Goal: Transaction & Acquisition: Book appointment/travel/reservation

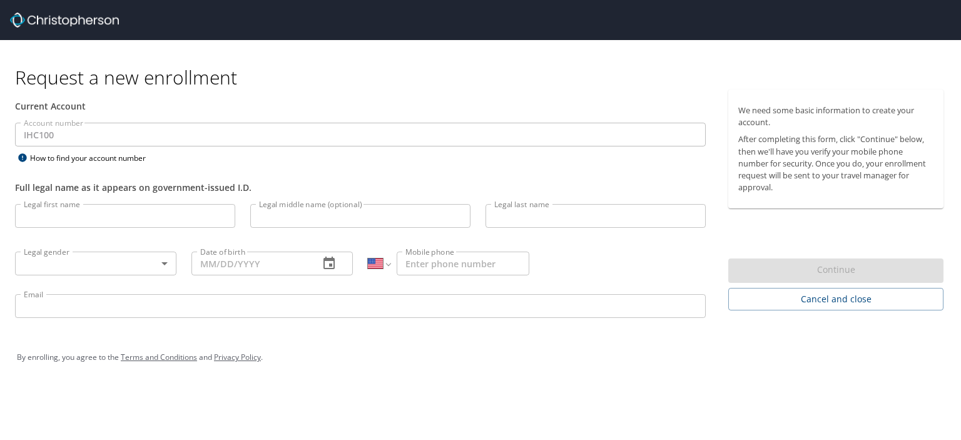
select select "US"
click at [100, 217] on input "Legal first name" at bounding box center [125, 216] width 220 height 24
type input "[PERSON_NAME]"
type input "M"
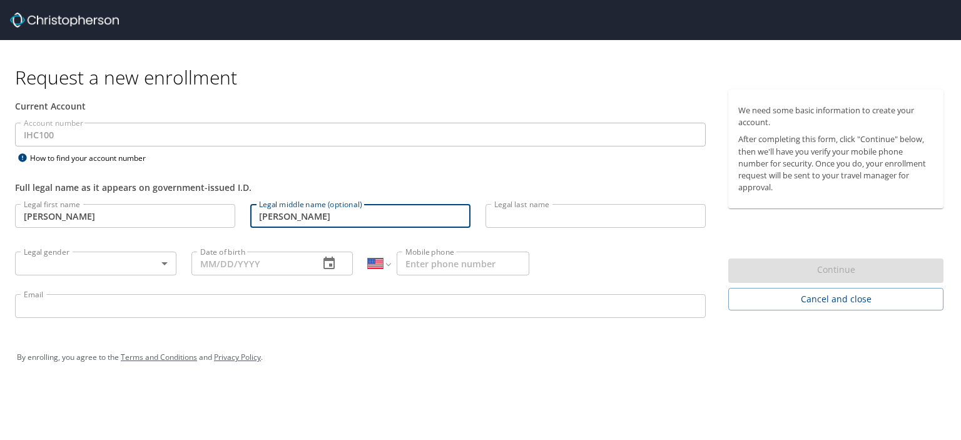
type input "Otis"
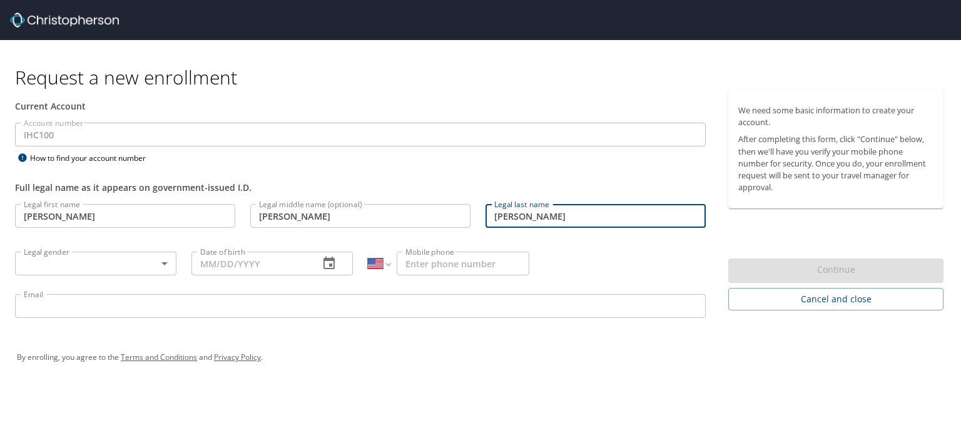
type input "McCubrey"
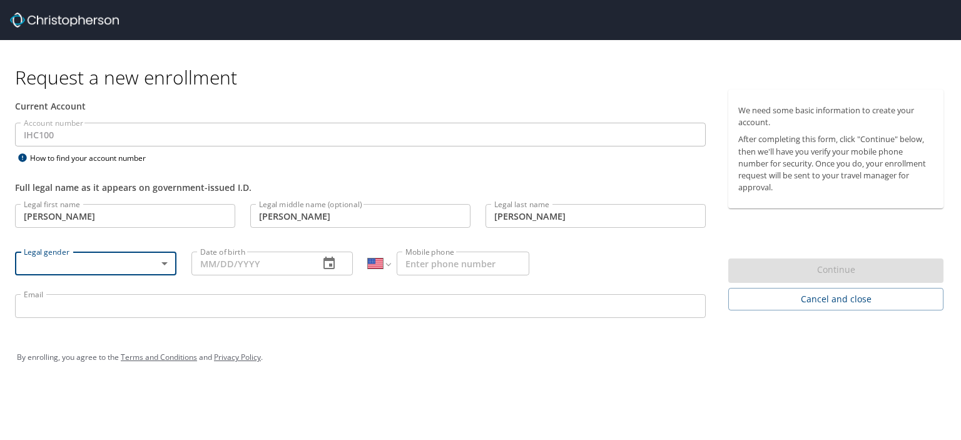
click at [165, 256] on body "Request a new enrollment Current Account Account number IHC100 Account number H…" at bounding box center [480, 220] width 961 height 440
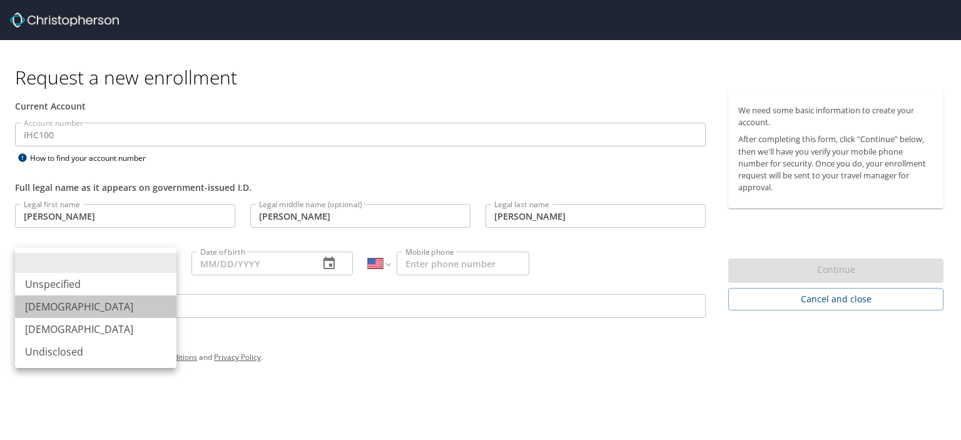
click at [146, 312] on li "Male" at bounding box center [95, 306] width 161 height 23
type input "Male"
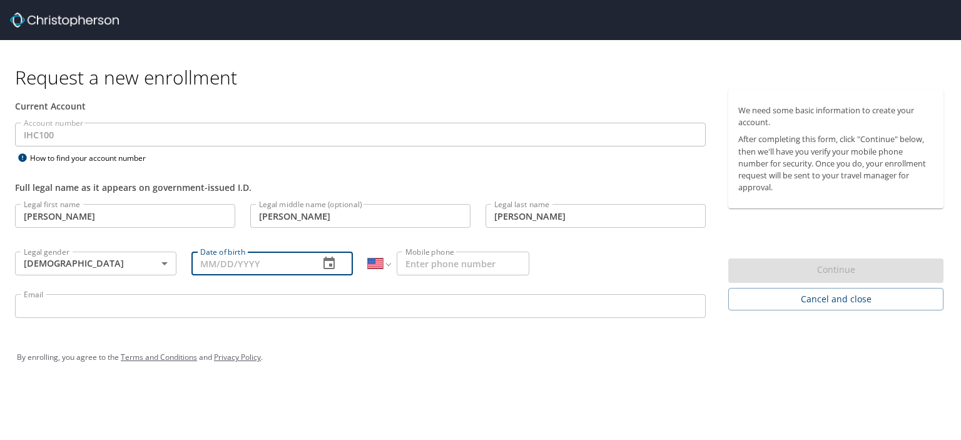
click at [270, 267] on input "Date of birth" at bounding box center [251, 264] width 118 height 24
type input "04/11/1977"
click at [488, 255] on input "Mobile phone" at bounding box center [463, 264] width 133 height 24
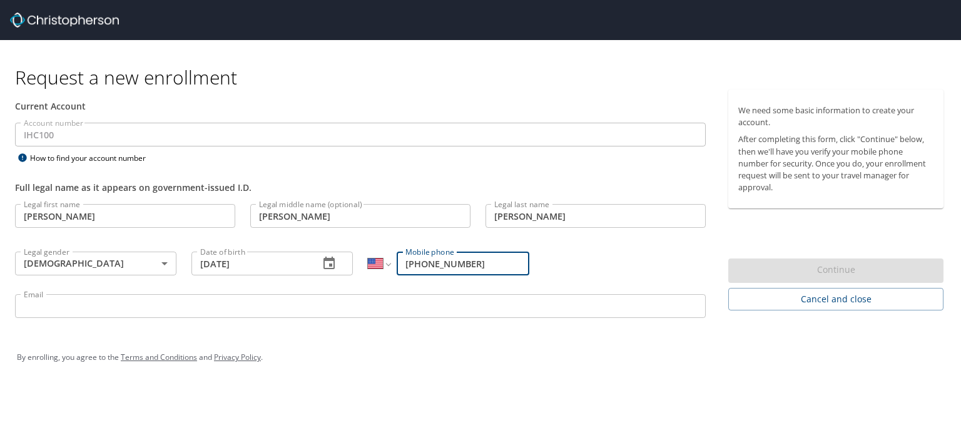
type input "(205) 480-3930"
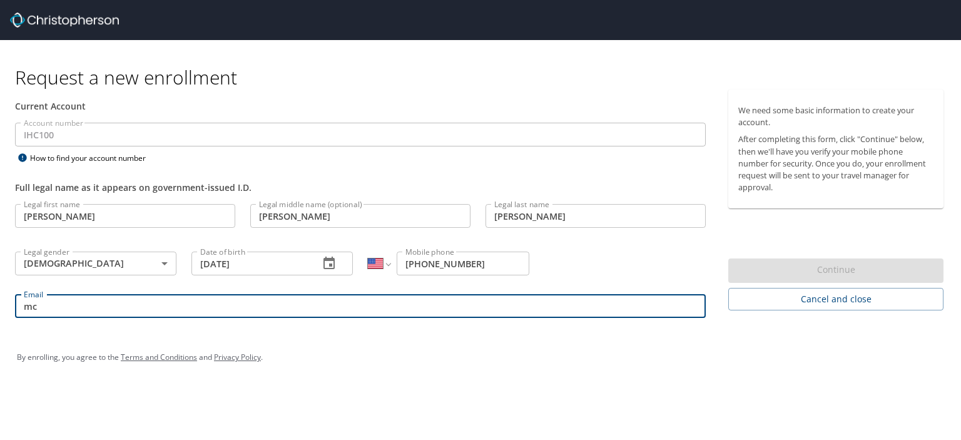
type input "m"
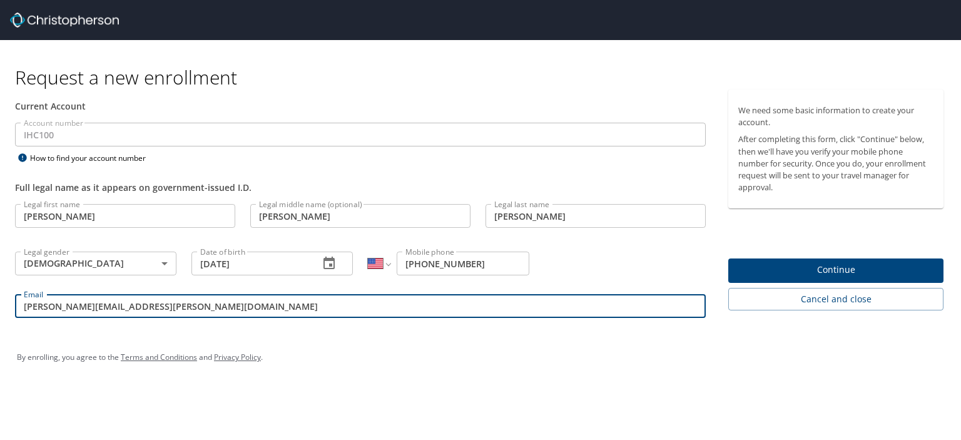
type input "raymond.mccubrey@imail.org"
click at [879, 273] on span "Continue" at bounding box center [835, 270] width 195 height 16
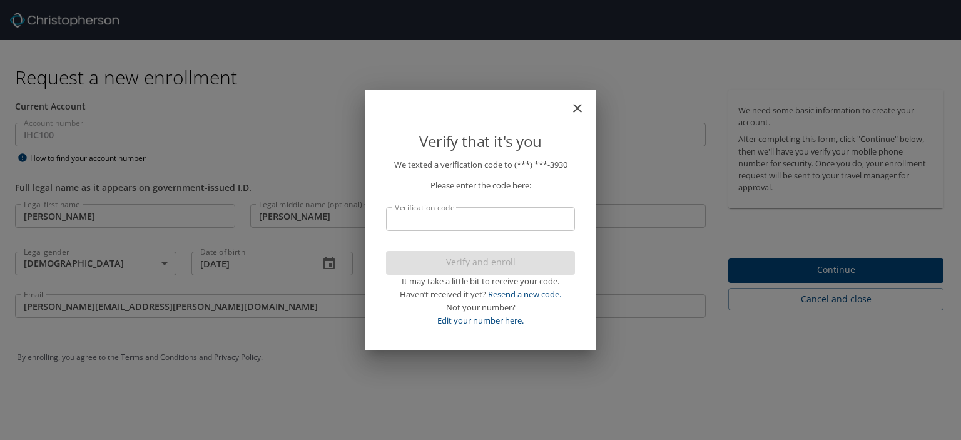
click at [476, 232] on p "We texted a verification code to (***) ***- 3930 Please enter the code here: Ve…" at bounding box center [480, 242] width 189 height 168
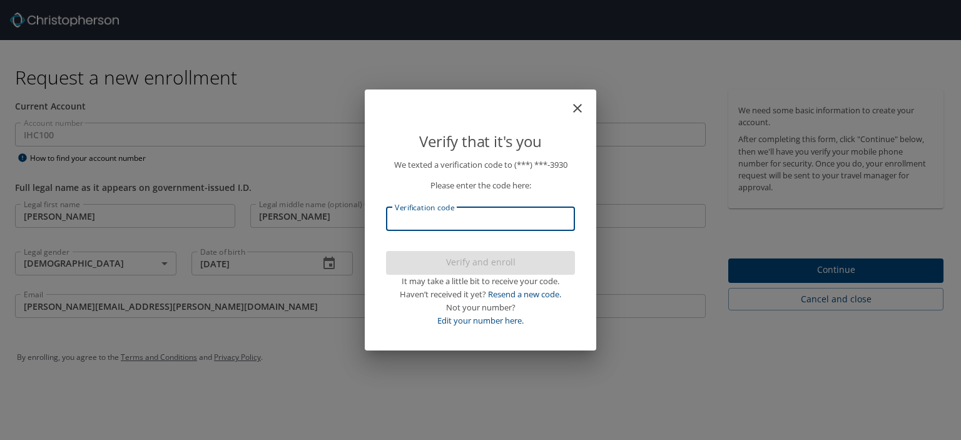
click at [484, 222] on input "Verification code" at bounding box center [480, 219] width 189 height 24
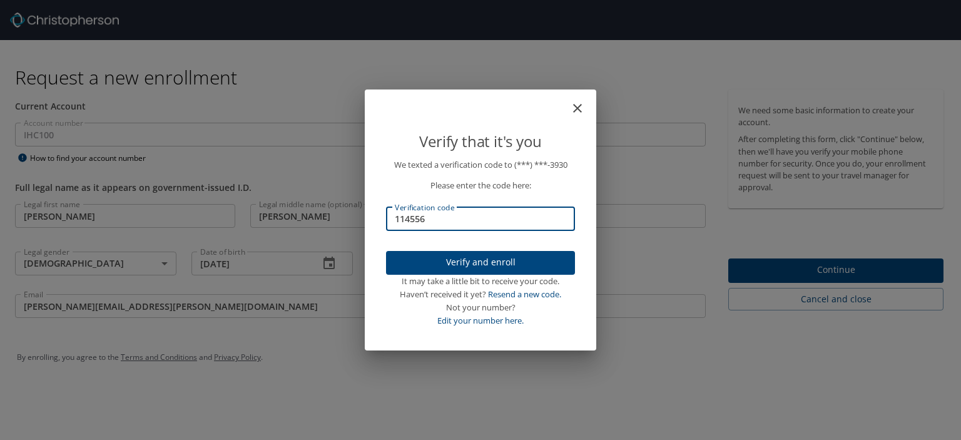
type input "114556"
click at [498, 262] on span "Verify and enroll" at bounding box center [480, 263] width 169 height 16
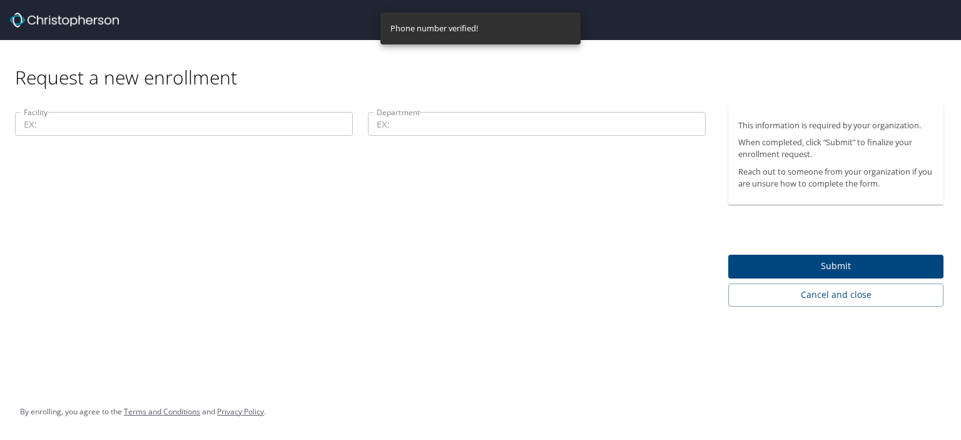
click at [106, 129] on input "Facility" at bounding box center [184, 124] width 338 height 24
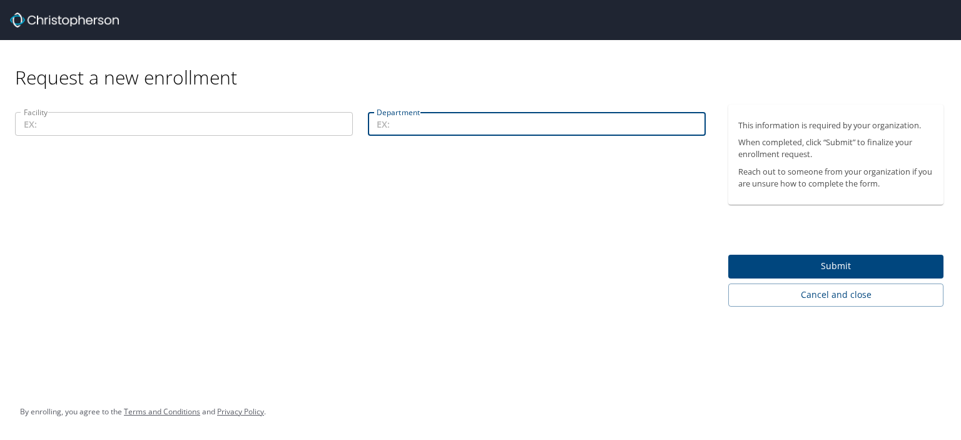
click at [383, 120] on input "Department" at bounding box center [537, 124] width 338 height 24
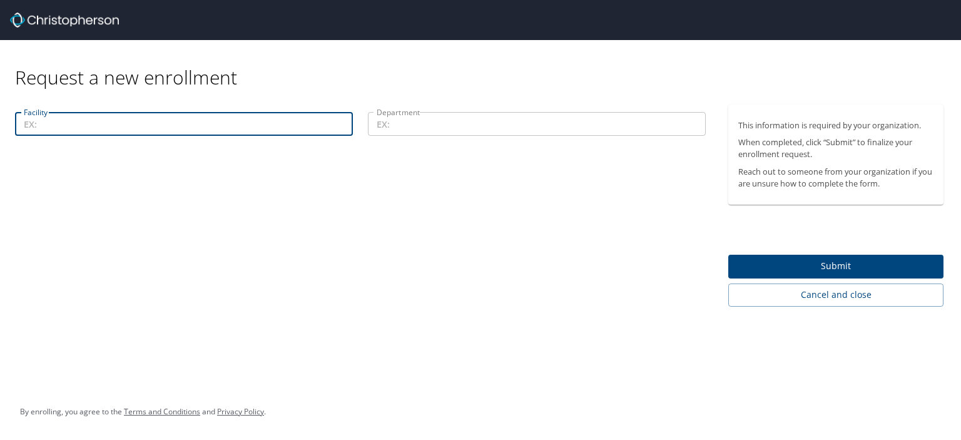
click at [315, 122] on input "Facility" at bounding box center [184, 124] width 338 height 24
click at [484, 122] on input "Department" at bounding box center [537, 124] width 338 height 24
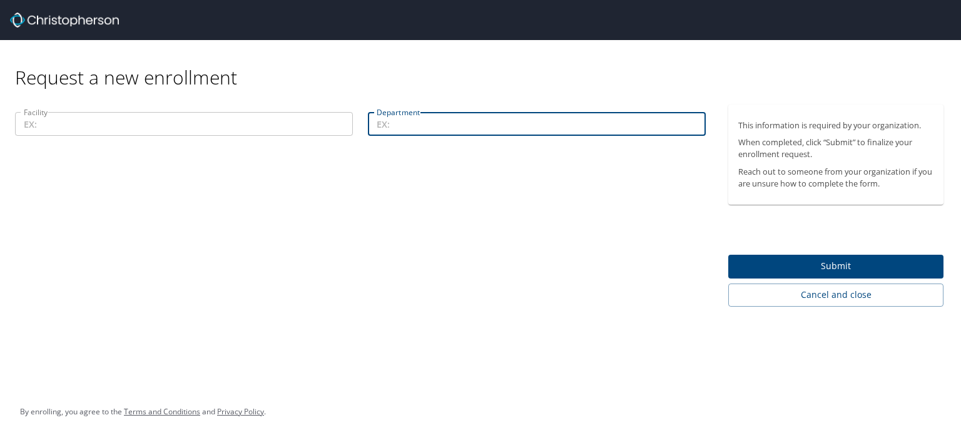
click at [53, 117] on input "Facility" at bounding box center [184, 124] width 338 height 24
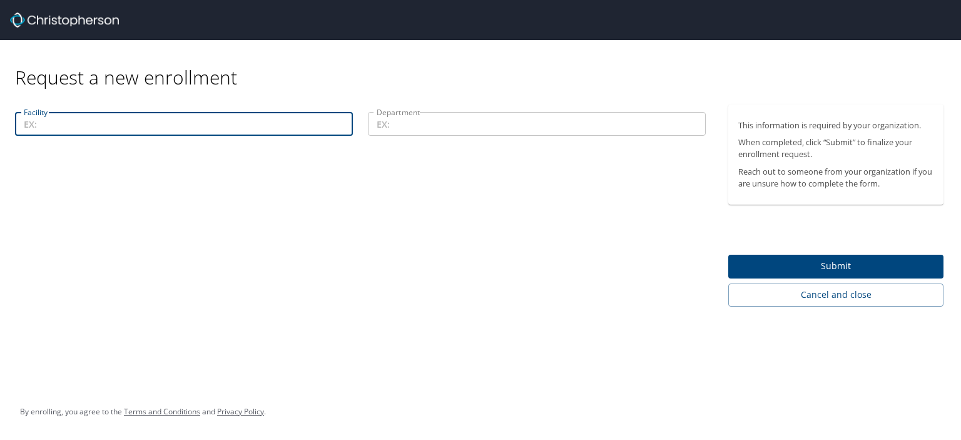
click at [53, 117] on input "Facility" at bounding box center [184, 124] width 338 height 24
paste input "60 E South Temple Salt Lake City, UT 84111 United States of America"
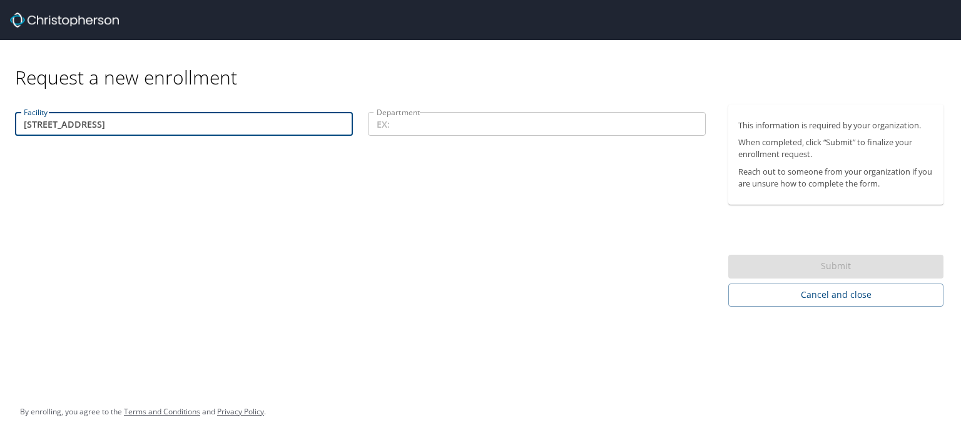
type input "60 E South Temple Salt Lake City, UT 84111 United States of America"
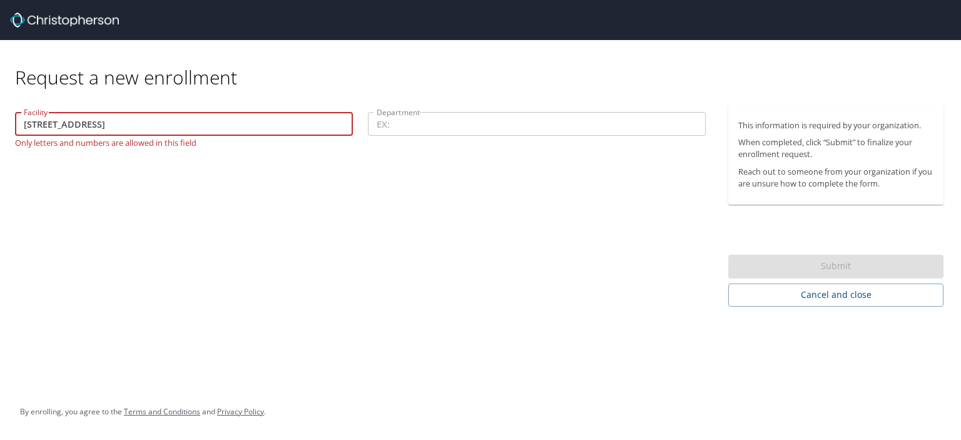
drag, startPoint x: 340, startPoint y: 121, endPoint x: 10, endPoint y: 115, distance: 330.5
click at [10, 115] on div "Facility 60 E South Temple Salt Lake City, UT 84111 United States of America Fa…" at bounding box center [184, 130] width 353 height 50
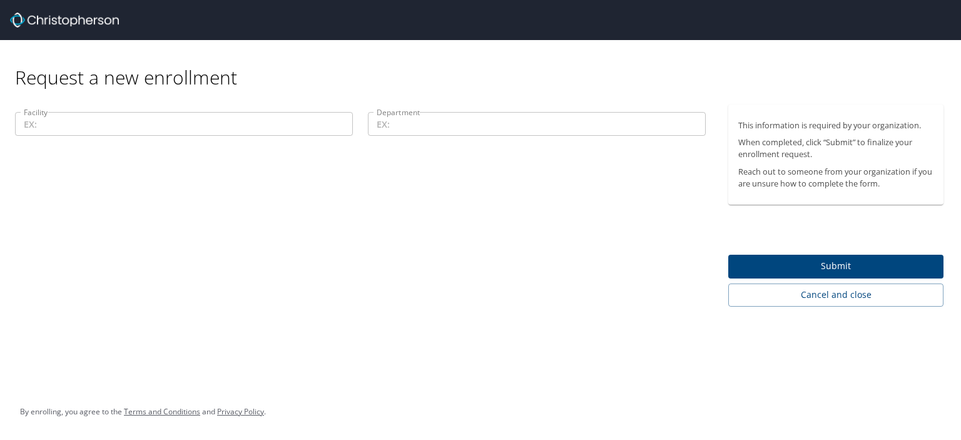
drag, startPoint x: 125, startPoint y: 22, endPoint x: 75, endPoint y: 26, distance: 50.2
click at [75, 26] on div at bounding box center [485, 20] width 951 height 40
drag, startPoint x: 123, startPoint y: 27, endPoint x: 31, endPoint y: 24, distance: 91.4
click at [31, 24] on div at bounding box center [485, 20] width 951 height 40
click at [171, 40] on div "Request a new enrollment" at bounding box center [484, 64] width 939 height 49
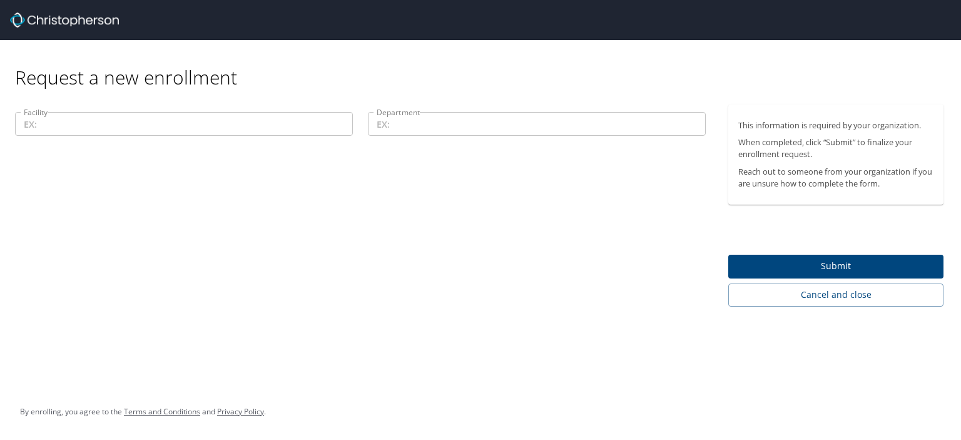
click at [60, 49] on div "Request a new enrollment" at bounding box center [484, 64] width 939 height 49
click at [225, 131] on input "Facility" at bounding box center [184, 124] width 338 height 24
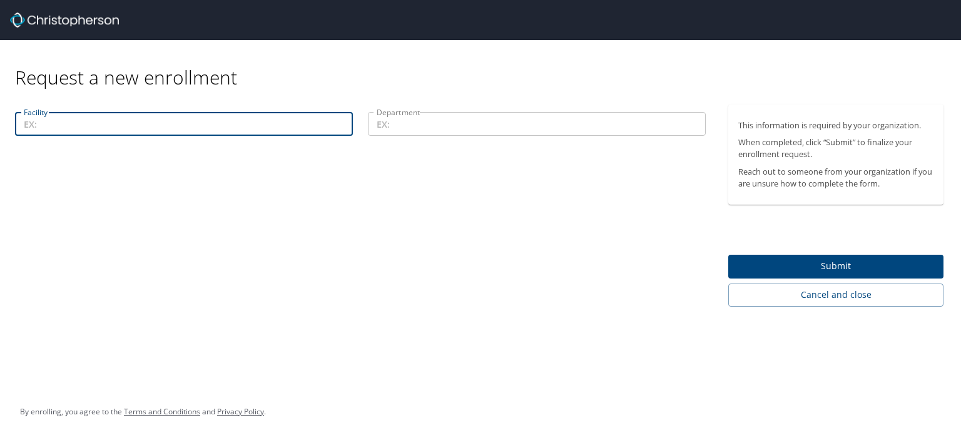
paste input "11400"
type input "11400"
click at [401, 120] on input "Department" at bounding box center [537, 124] width 338 height 24
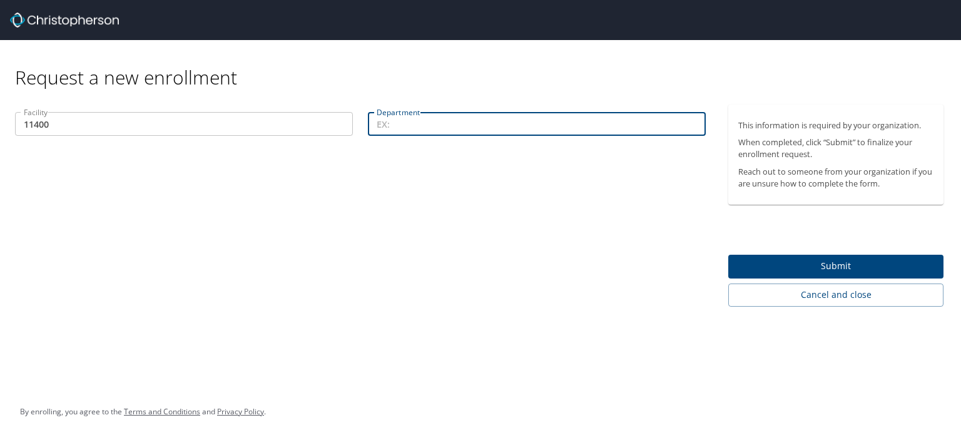
paste input "44132"
type input "44132"
click at [776, 265] on span "Submit" at bounding box center [835, 266] width 195 height 16
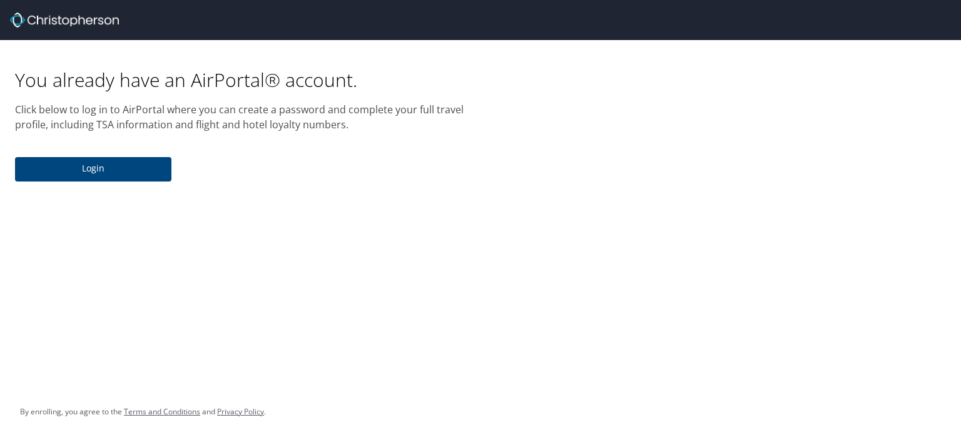
click at [123, 163] on span "Login" at bounding box center [93, 169] width 136 height 16
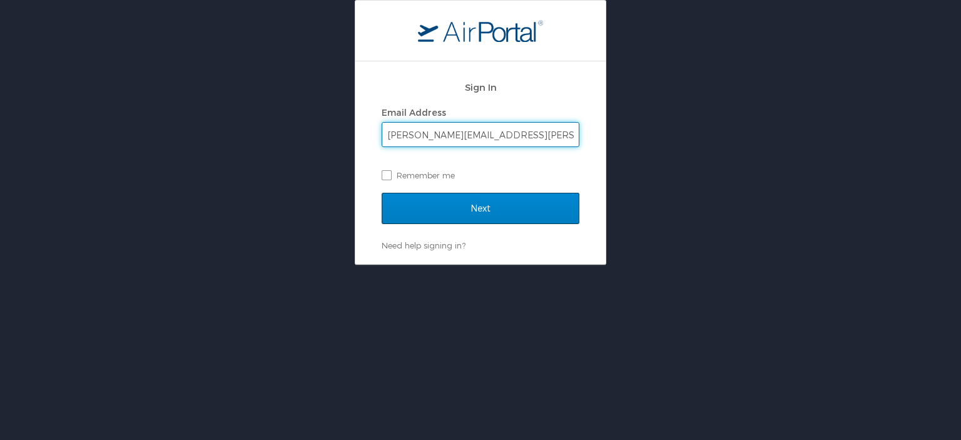
type input "raymond.mccubrey@imail.org"
click at [437, 210] on input "Next" at bounding box center [481, 208] width 198 height 31
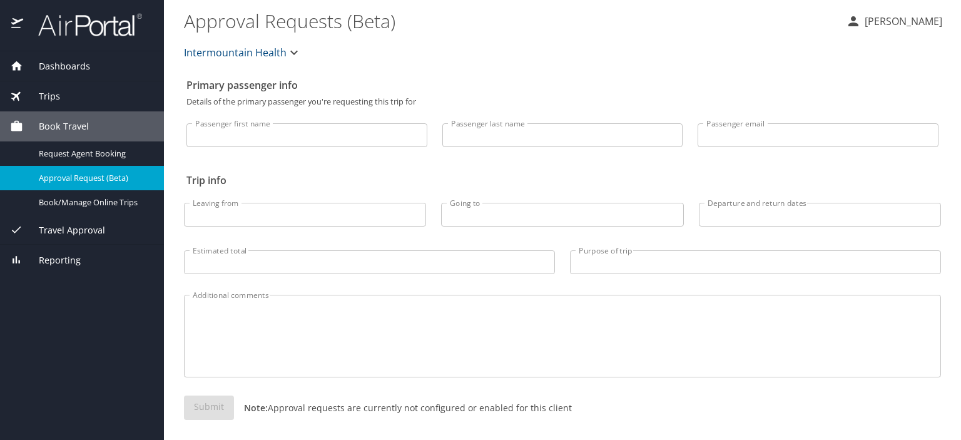
click at [317, 138] on input "Passenger first name" at bounding box center [306, 135] width 241 height 24
type input "[PERSON_NAME]"
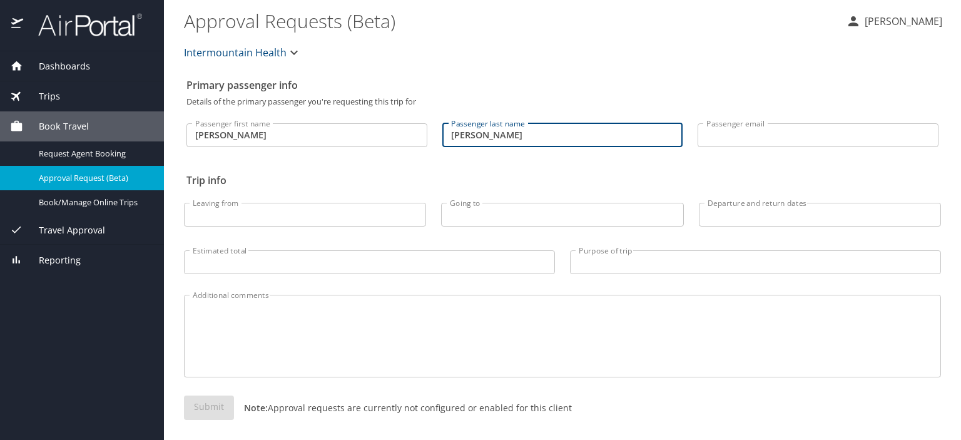
type input "[PERSON_NAME]"
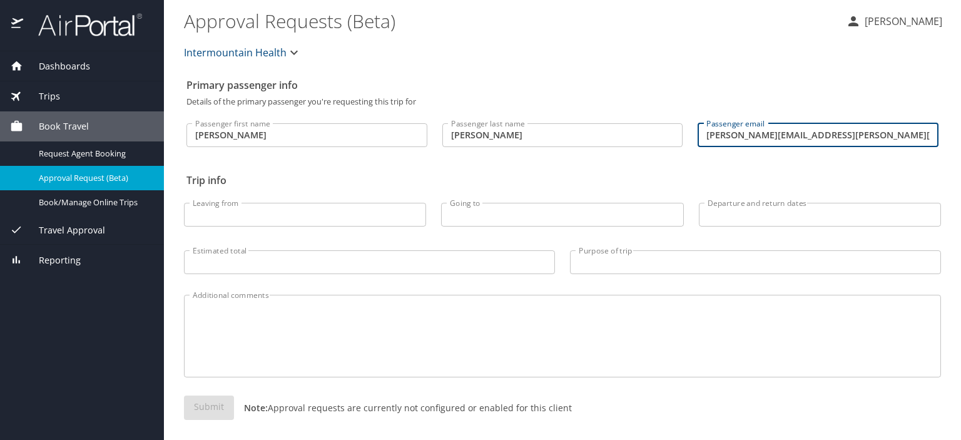
type input "raymond.mccubrey@imail.org"
click at [258, 215] on input "Leaving from" at bounding box center [305, 215] width 242 height 24
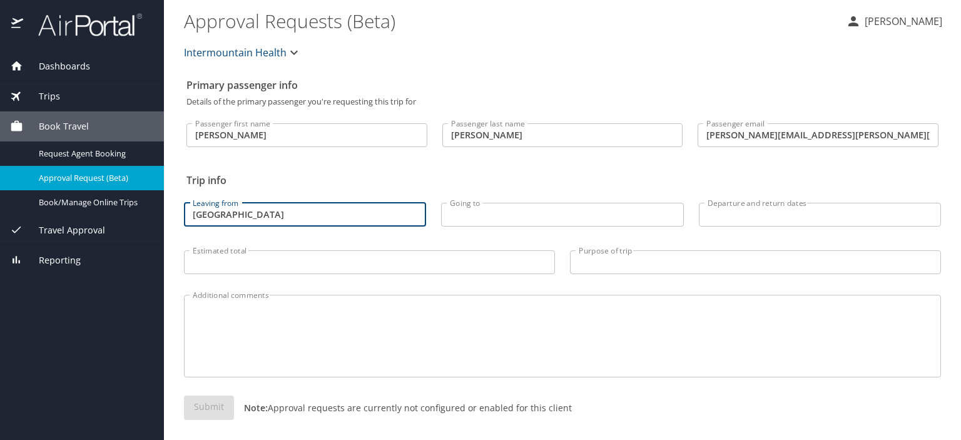
type input "Salt Lake City"
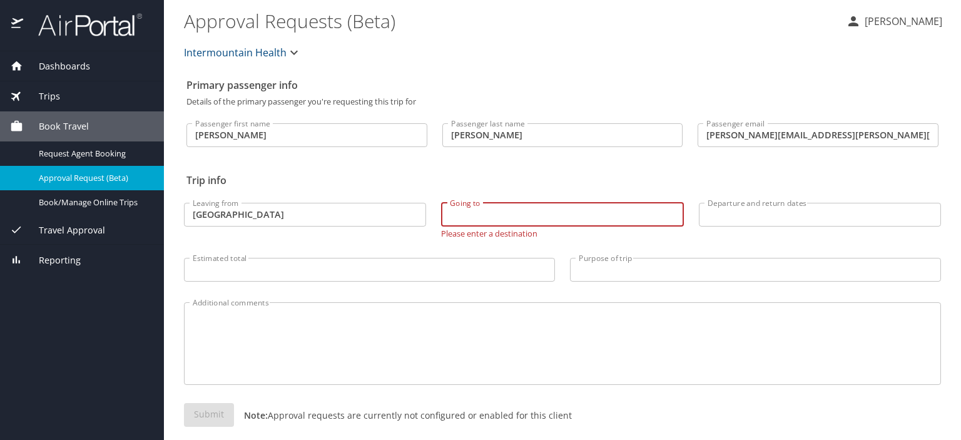
click at [502, 213] on input "Going to" at bounding box center [562, 215] width 242 height 24
paste input "Nashville Downtown"
type input "Nashville Downtown"
click at [747, 222] on input "Departure and return dates" at bounding box center [820, 215] width 242 height 24
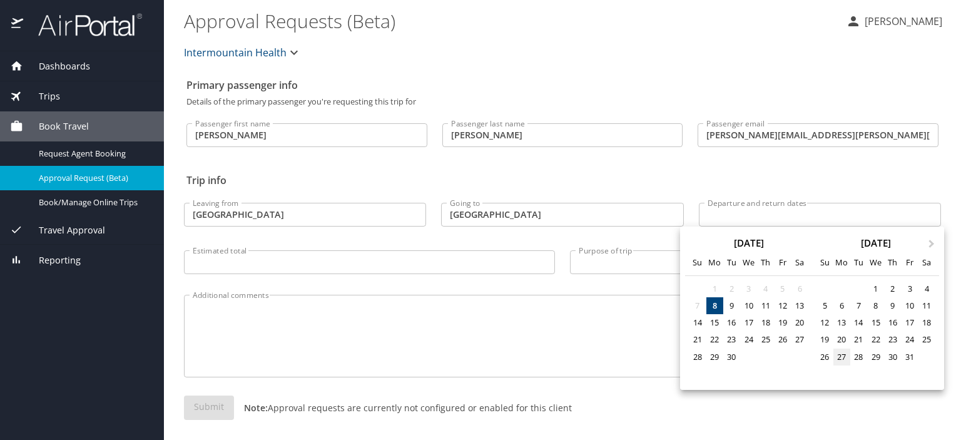
click at [846, 359] on div "27" at bounding box center [842, 357] width 17 height 17
click at [890, 355] on div "30" at bounding box center [892, 357] width 17 height 17
type input "10/27/2025 🠦 10/30/2025"
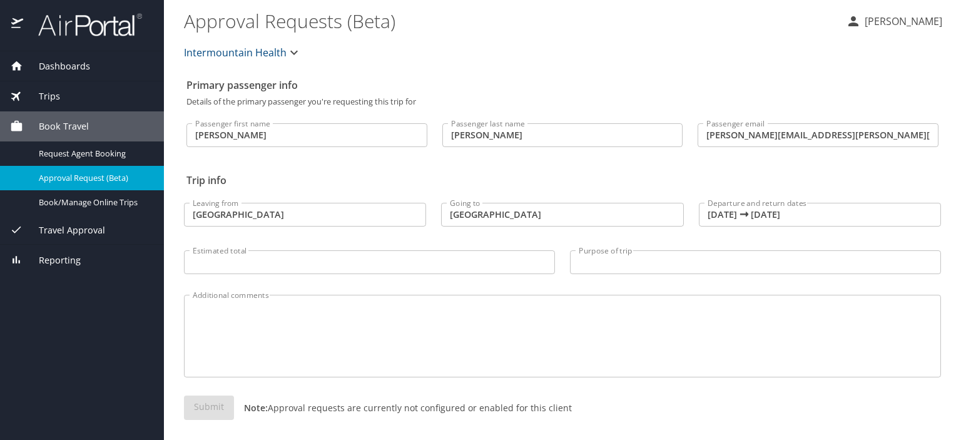
click at [330, 265] on input "Estimated total" at bounding box center [369, 262] width 371 height 24
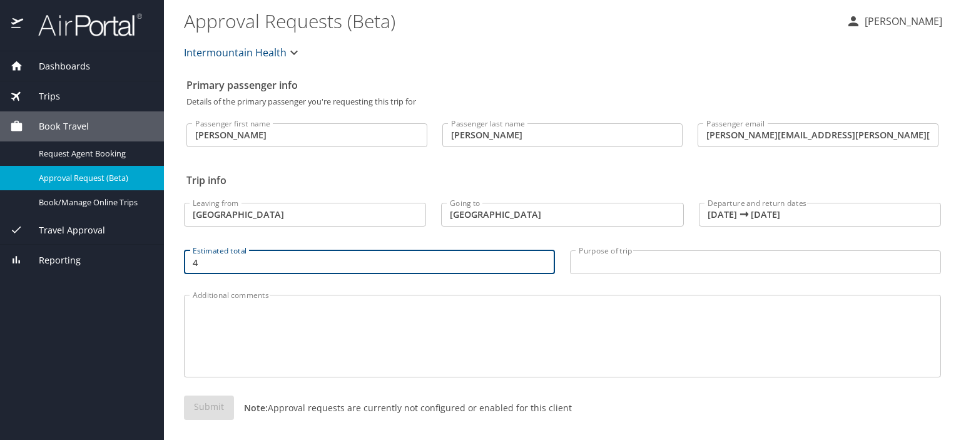
type input "4"
click at [662, 267] on input "Purpose of trip" at bounding box center [755, 262] width 371 height 24
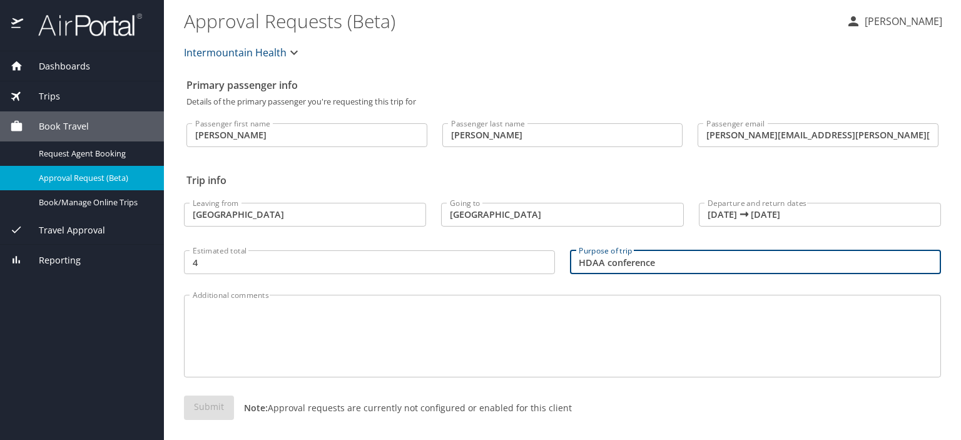
type input "HDAA conference"
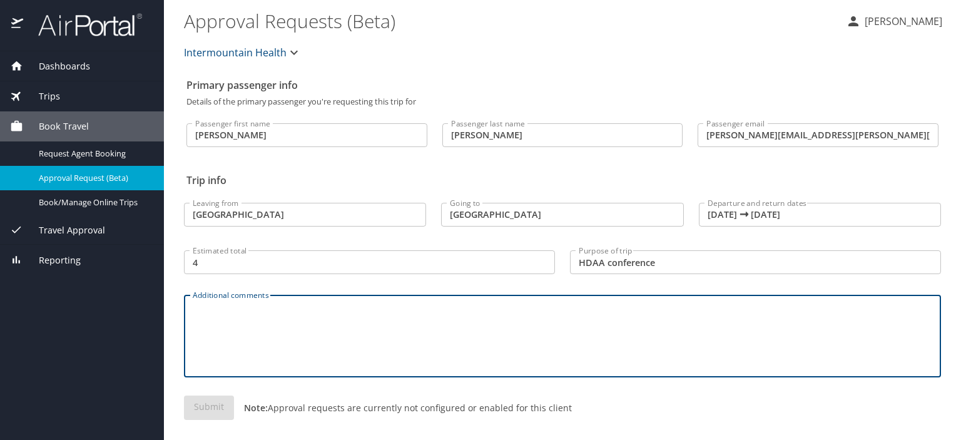
click at [451, 343] on textarea "Additional comments" at bounding box center [563, 336] width 740 height 59
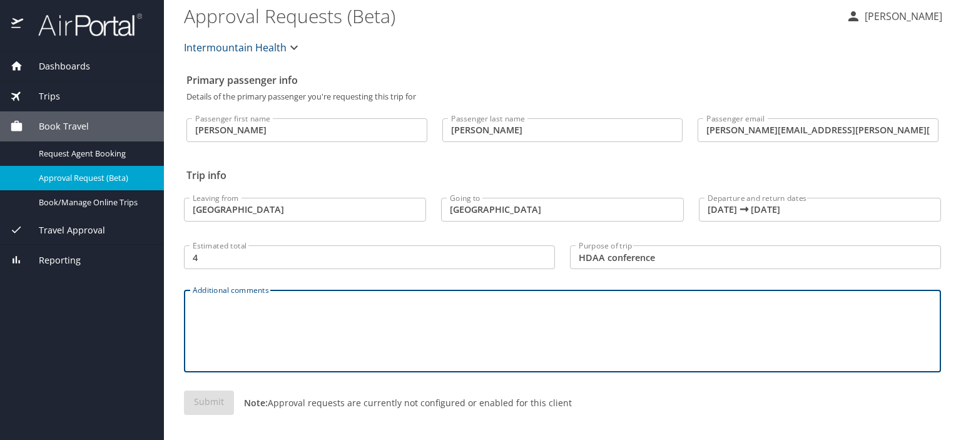
scroll to position [7, 0]
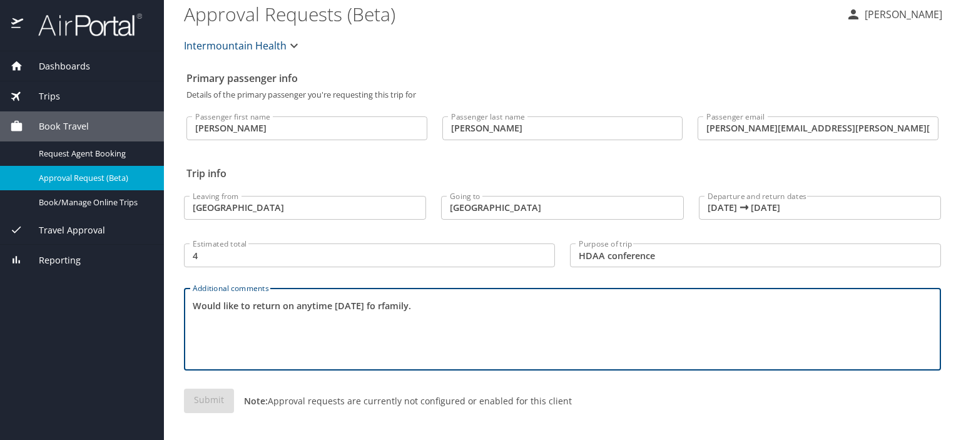
type textarea "Would like to return on anytime on Thursday fo rfamily."
click at [227, 402] on div "Submit Note: Approval requests are currently not configured or enabled for this…" at bounding box center [562, 411] width 757 height 44
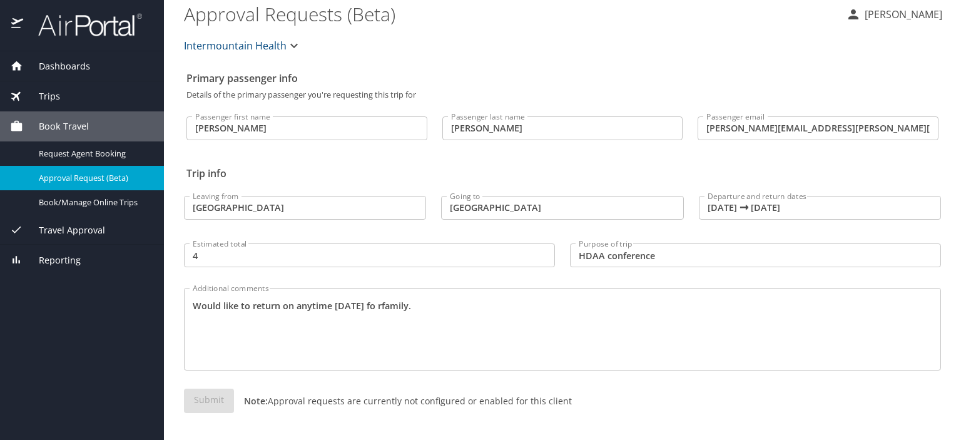
scroll to position [0, 0]
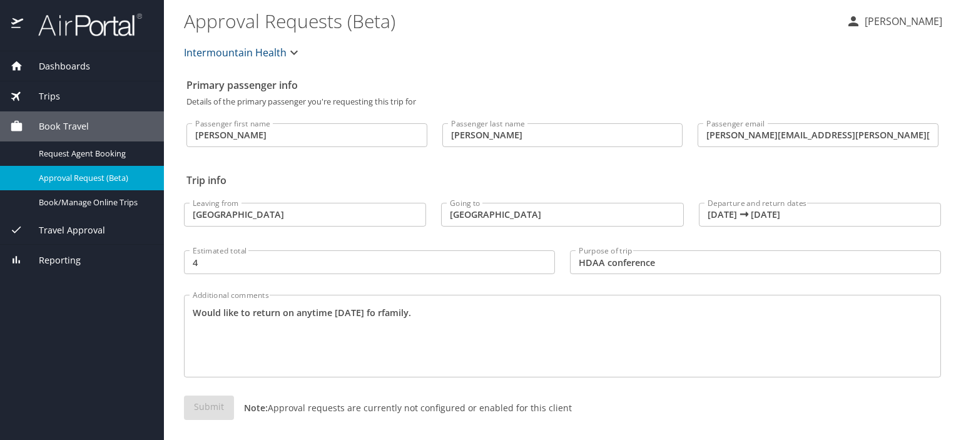
click at [200, 412] on div "Submit Note: Approval requests are currently not configured or enabled for this…" at bounding box center [562, 418] width 757 height 44
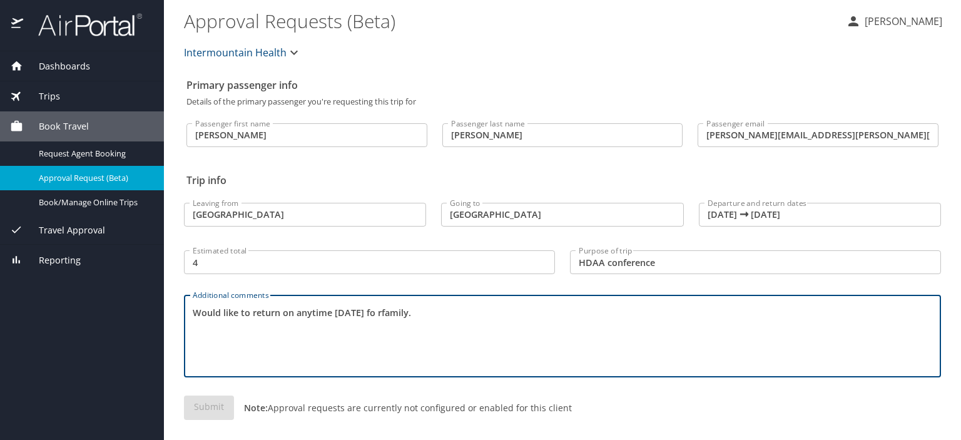
click at [243, 341] on textarea "Would like to return on anytime on Thursday fo rfamily." at bounding box center [563, 336] width 740 height 59
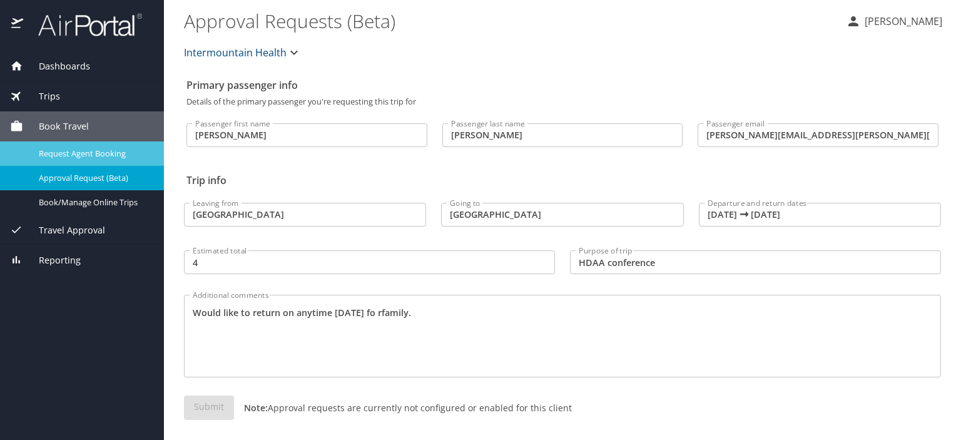
click at [110, 159] on span "Request Agent Booking" at bounding box center [94, 154] width 110 height 12
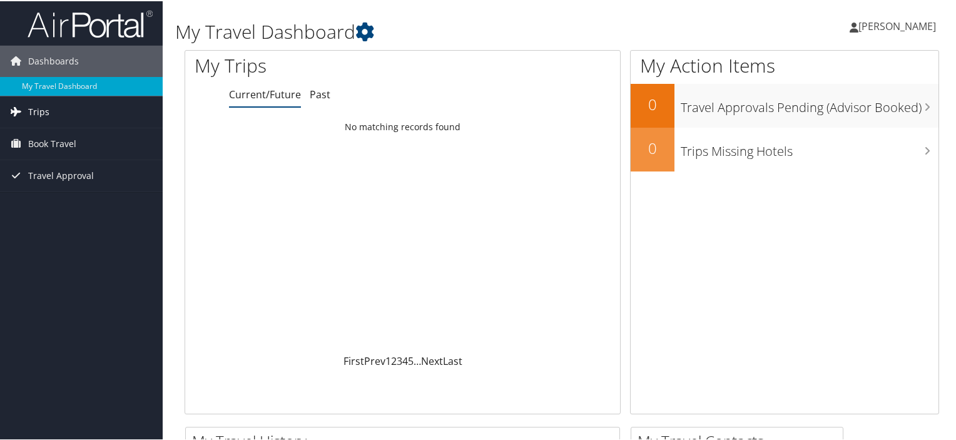
click at [84, 105] on link "Trips" at bounding box center [81, 110] width 163 height 31
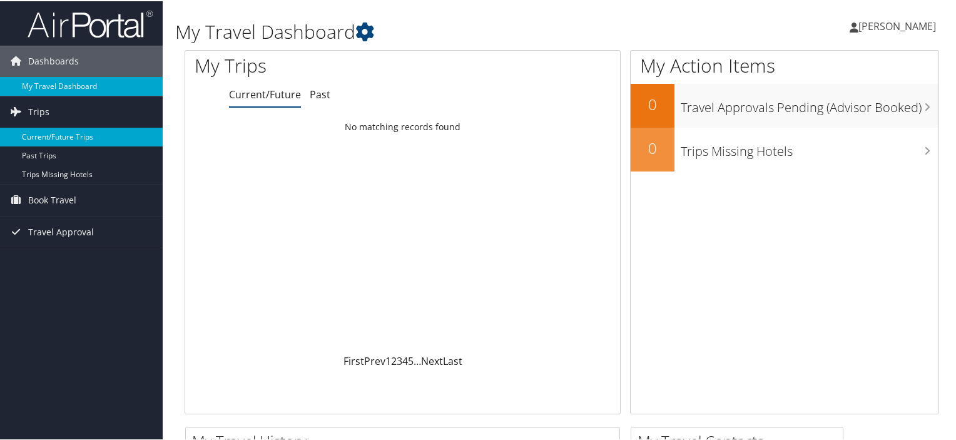
click at [74, 138] on link "Current/Future Trips" at bounding box center [81, 135] width 163 height 19
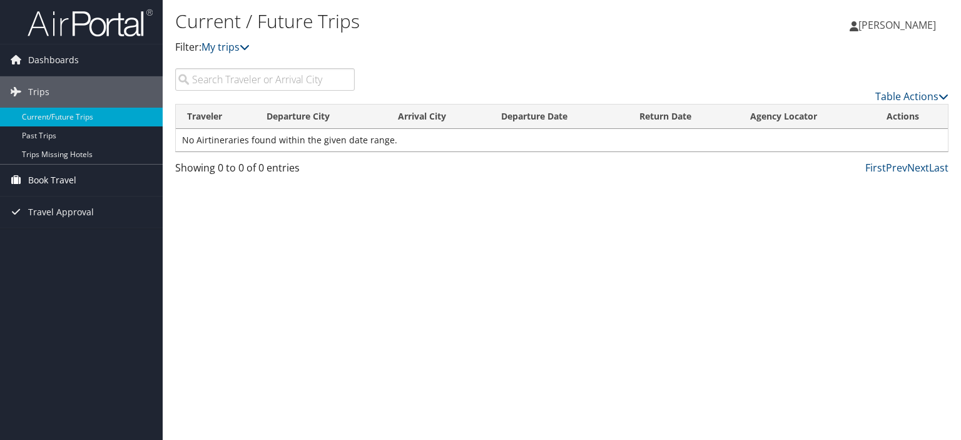
click at [68, 185] on span "Book Travel" at bounding box center [52, 180] width 48 height 31
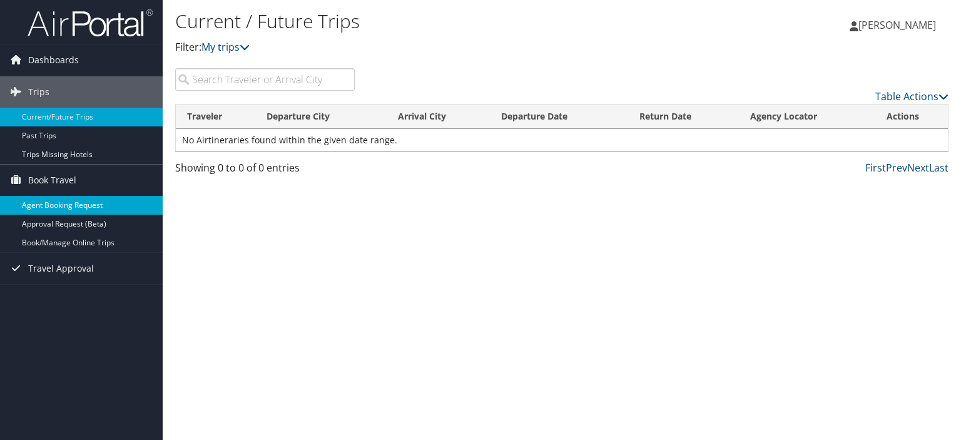
click at [69, 202] on link "Agent Booking Request" at bounding box center [81, 205] width 163 height 19
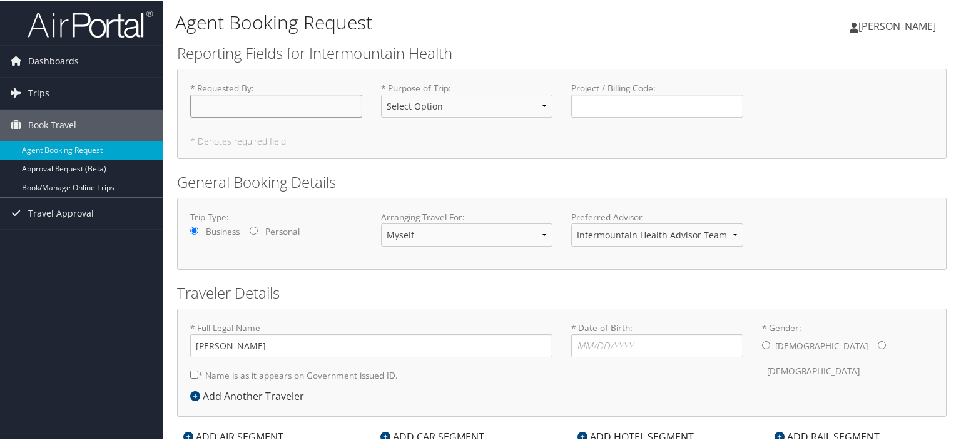
click at [325, 107] on input "* Requested By : Required" at bounding box center [276, 104] width 172 height 23
type input "[PERSON_NAME]"
click at [498, 105] on select "Select Option 3rd Party Reimbursable Business CME Conf or Education Groups Pers…" at bounding box center [467, 104] width 172 height 23
select select "Business"
click at [381, 93] on select "Select Option 3rd Party Reimbursable Business CME Conf or Education Groups Pers…" at bounding box center [467, 104] width 172 height 23
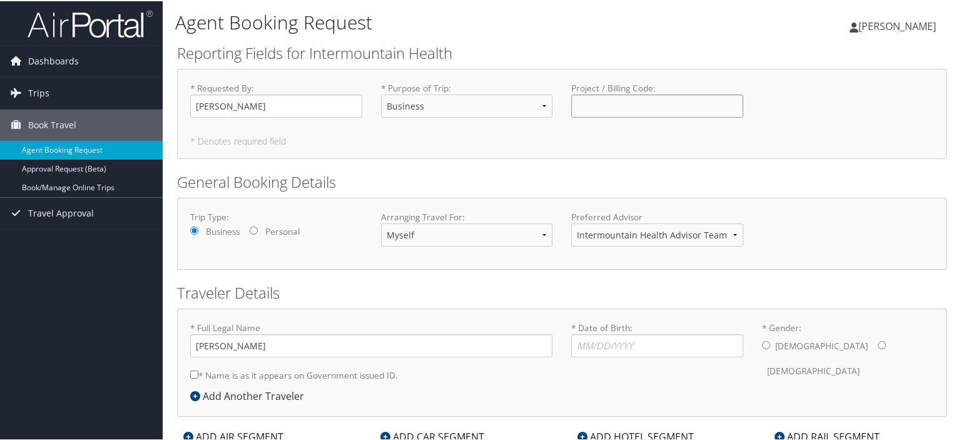
click at [593, 110] on input "Project / Billing Code : Required" at bounding box center [657, 104] width 172 height 23
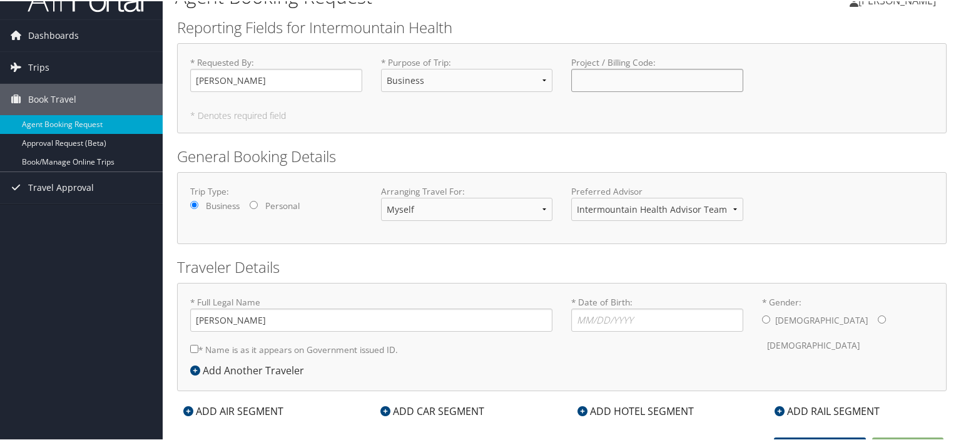
scroll to position [40, 0]
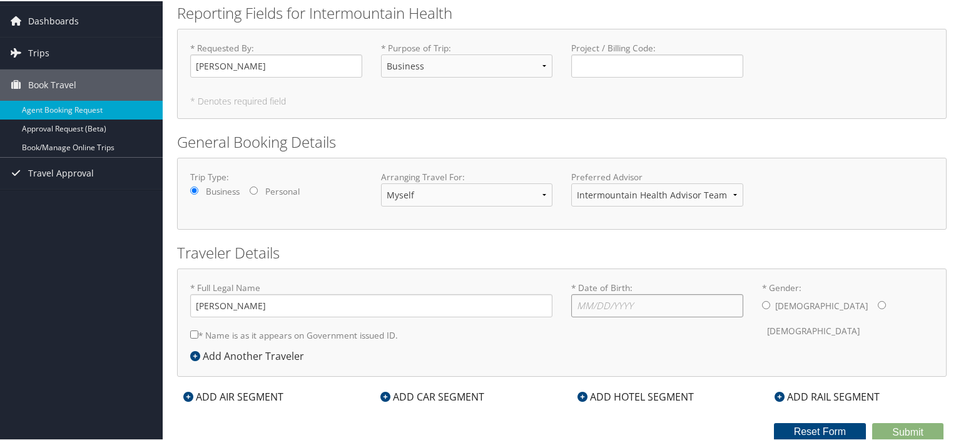
click at [634, 312] on input "* Date of Birth: Invalid Date" at bounding box center [657, 304] width 172 height 23
type input "04/11/1977"
click at [764, 302] on input "* Gender: Male Female" at bounding box center [766, 304] width 8 height 8
radio input "true"
click at [196, 335] on input "* Name is as it appears on Government issued ID." at bounding box center [194, 333] width 8 height 8
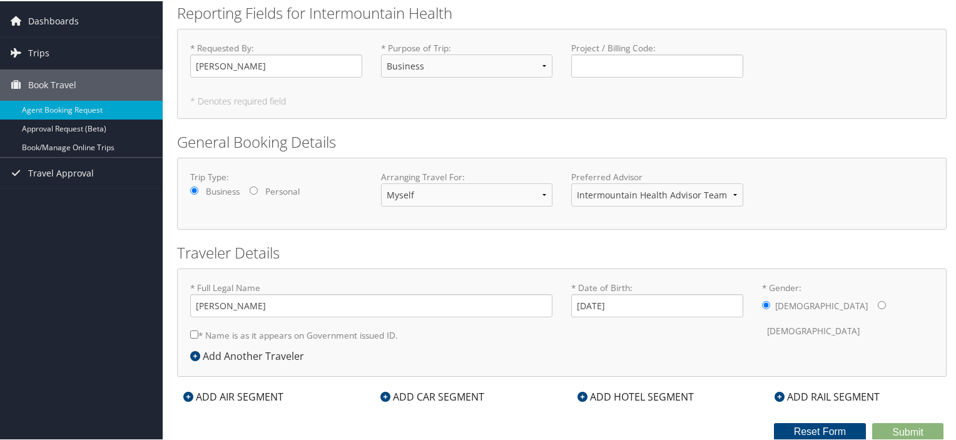
checkbox input "true"
click at [673, 192] on select "Intermountain Health Advisor Team" at bounding box center [657, 193] width 172 height 23
click at [482, 200] on select "Myself Another Traveler Guest Traveler" at bounding box center [467, 193] width 172 height 23
